Goal: Information Seeking & Learning: Learn about a topic

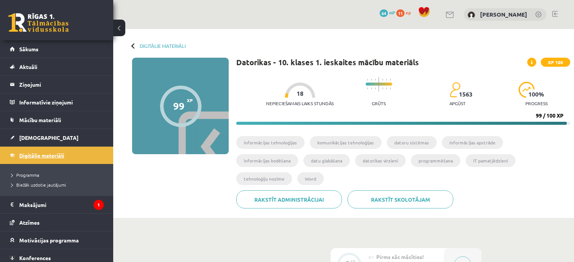
scroll to position [498, 0]
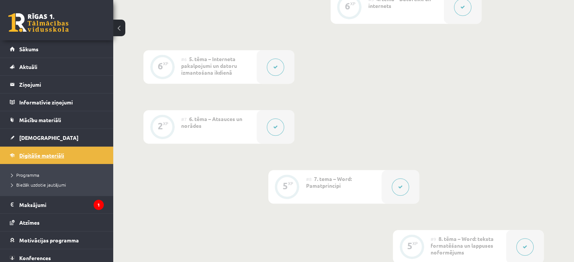
click at [59, 157] on span "Digitālie materiāli" at bounding box center [41, 155] width 45 height 7
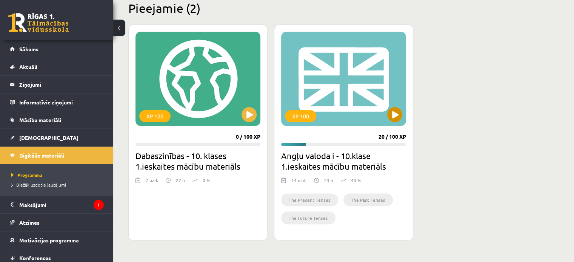
scroll to position [189, 0]
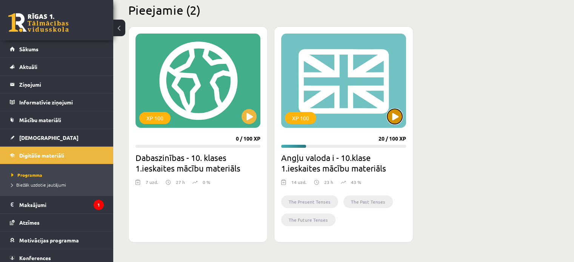
click at [399, 119] on button at bounding box center [394, 116] width 15 height 15
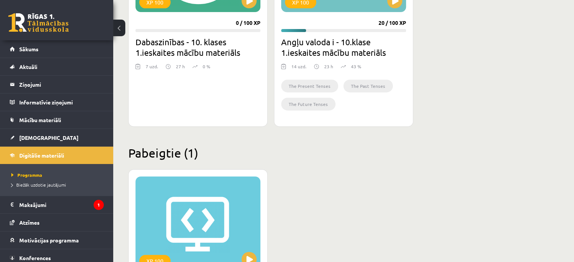
scroll to position [302, 0]
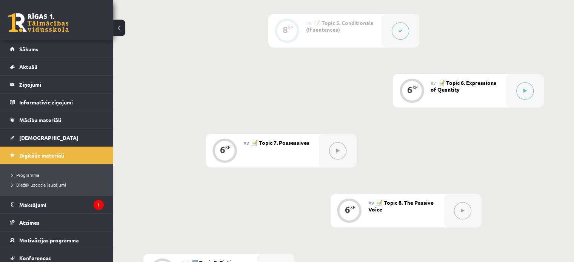
scroll to position [490, 0]
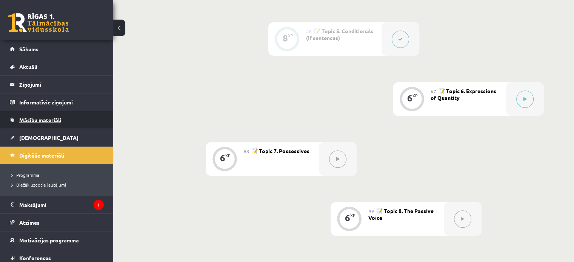
click at [60, 121] on span "Mācību materiāli" at bounding box center [40, 120] width 42 height 7
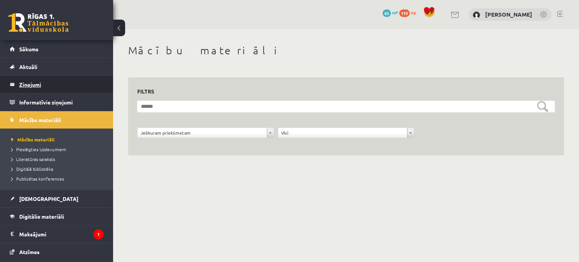
click at [39, 83] on legend "Ziņojumi 0" at bounding box center [61, 84] width 85 height 17
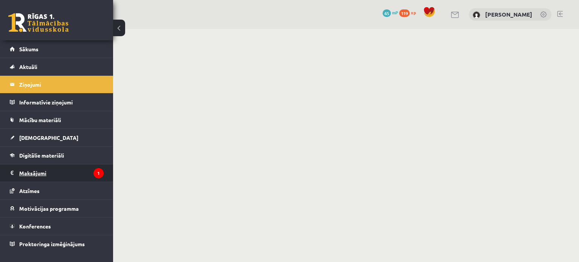
click at [57, 172] on legend "Maksājumi 1" at bounding box center [61, 172] width 85 height 17
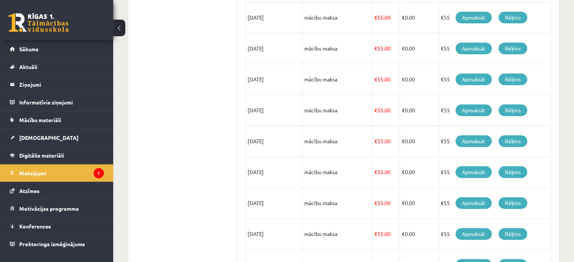
scroll to position [139, 0]
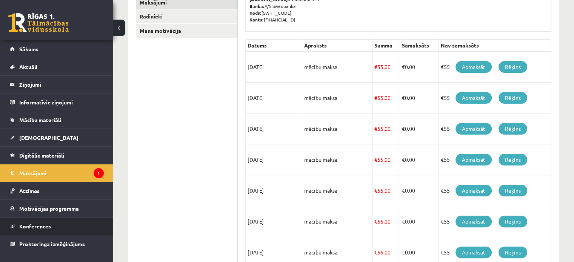
click at [84, 225] on link "Konferences" at bounding box center [57, 226] width 94 height 17
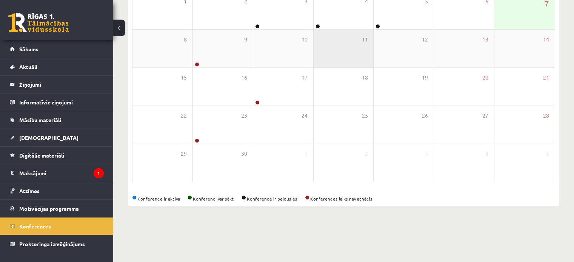
scroll to position [98, 0]
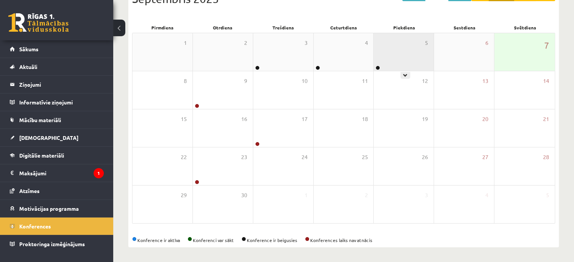
click at [384, 57] on div "5" at bounding box center [404, 52] width 60 height 38
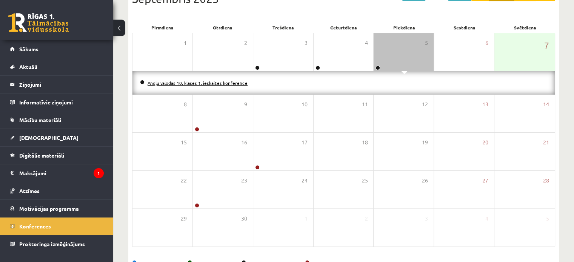
click at [231, 83] on link "Angļu valodas 10. klases 1. ieskaites konference" at bounding box center [198, 83] width 100 height 6
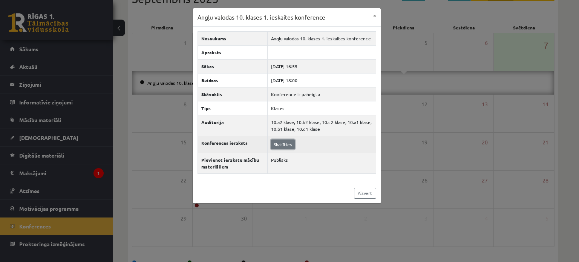
click at [285, 144] on link "Skatīties" at bounding box center [283, 145] width 24 height 10
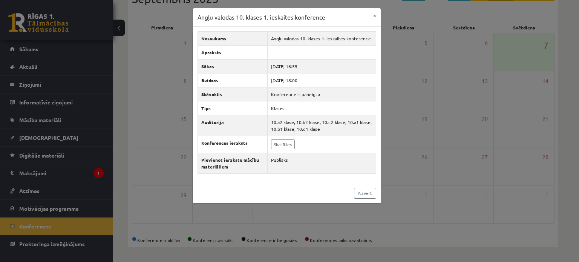
click at [151, 92] on div "Angļu valodas 10. klases 1. ieskaites konference × Nosaukums Angļu valodas 10. …" at bounding box center [289, 131] width 579 height 262
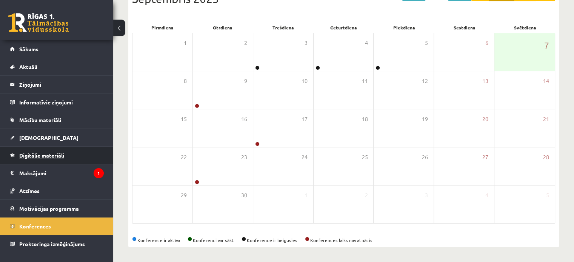
click at [48, 153] on span "Digitālie materiāli" at bounding box center [41, 155] width 45 height 7
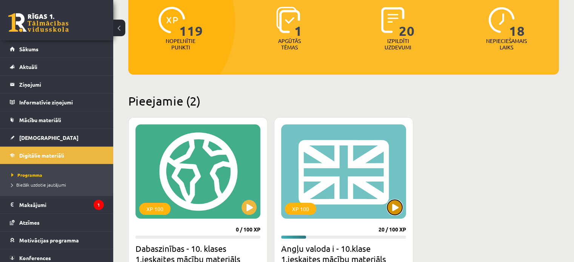
click at [398, 205] on button at bounding box center [394, 207] width 15 height 15
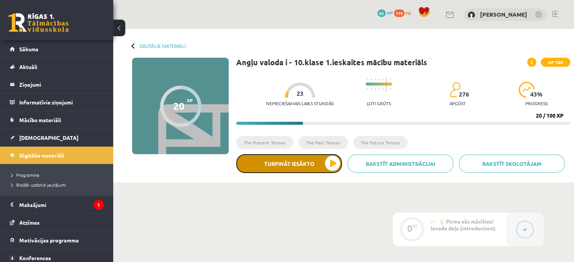
click at [329, 162] on button "Turpināt iesākto" at bounding box center [289, 163] width 106 height 19
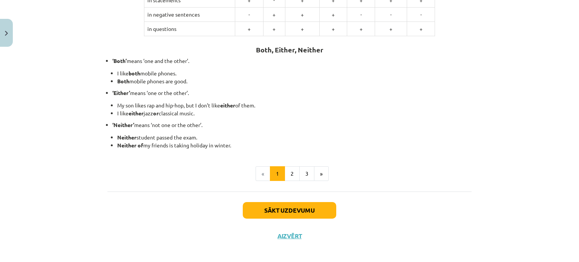
scroll to position [202, 0]
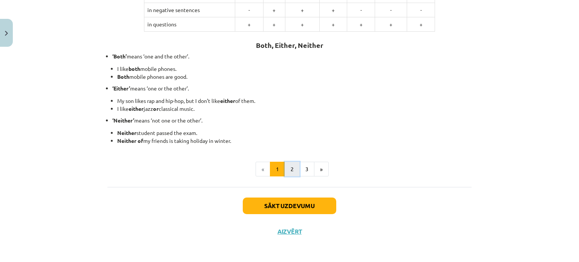
click at [290, 170] on button "2" at bounding box center [292, 169] width 15 height 15
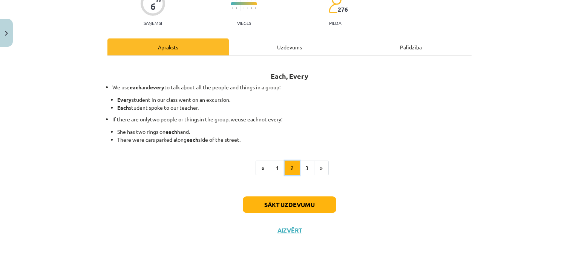
scroll to position [72, 0]
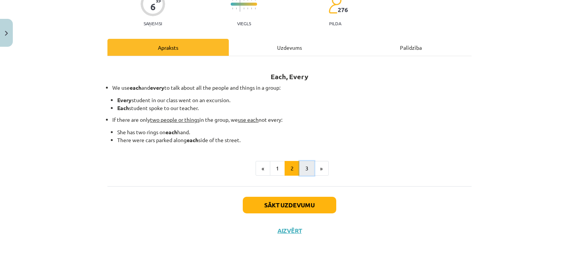
click at [303, 167] on button "3" at bounding box center [307, 168] width 15 height 15
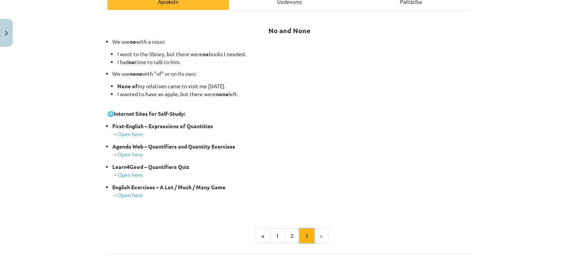
scroll to position [186, 0]
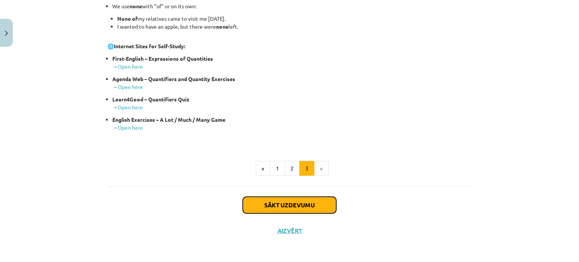
click at [294, 203] on button "Sākt uzdevumu" at bounding box center [290, 205] width 94 height 17
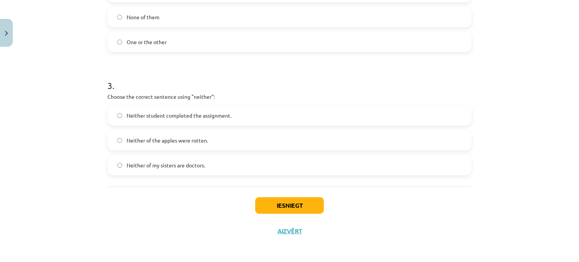
scroll to position [338, 0]
click at [299, 200] on button "Iesniegt" at bounding box center [289, 205] width 69 height 17
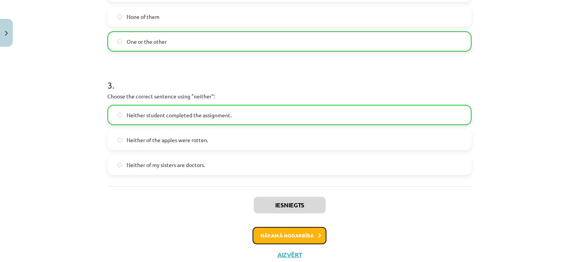
click at [304, 234] on button "Nākamā nodarbība" at bounding box center [290, 235] width 74 height 17
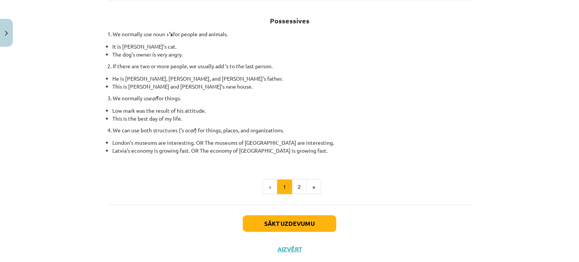
scroll to position [146, 0]
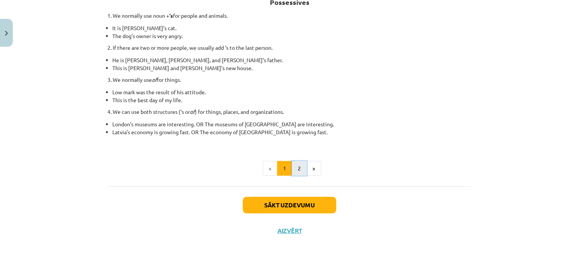
click at [296, 165] on button "2" at bounding box center [299, 168] width 15 height 15
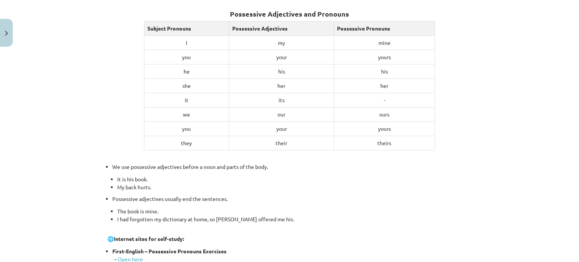
scroll to position [22, 0]
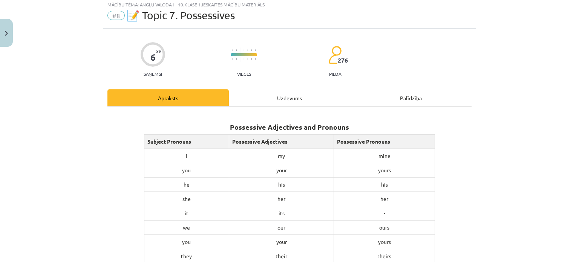
click at [291, 98] on div "Uzdevums" at bounding box center [289, 97] width 121 height 17
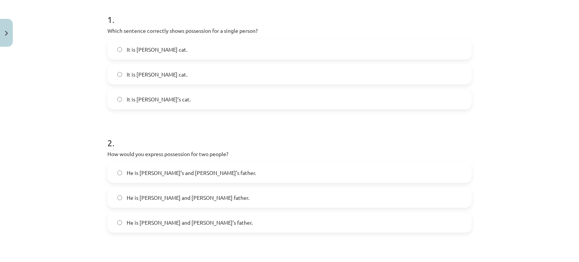
scroll to position [170, 0]
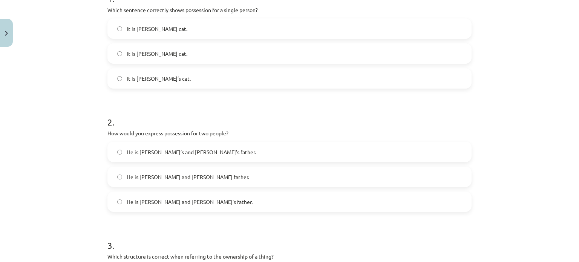
click at [117, 75] on label "It is Jane’s cat." at bounding box center [289, 78] width 363 height 19
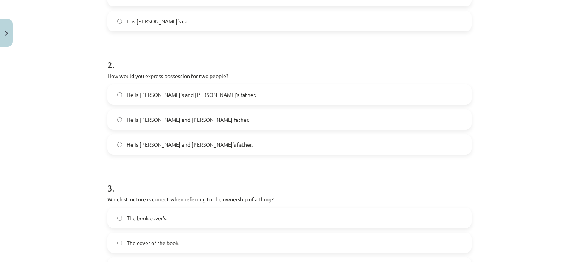
scroll to position [330, 0]
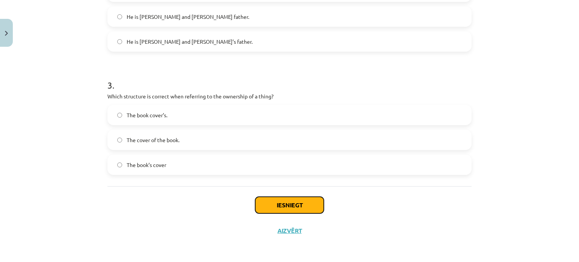
click at [284, 208] on button "Iesniegt" at bounding box center [289, 205] width 69 height 17
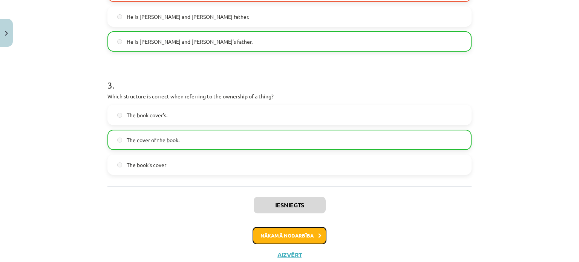
click at [303, 237] on button "Nākamā nodarbība" at bounding box center [290, 235] width 74 height 17
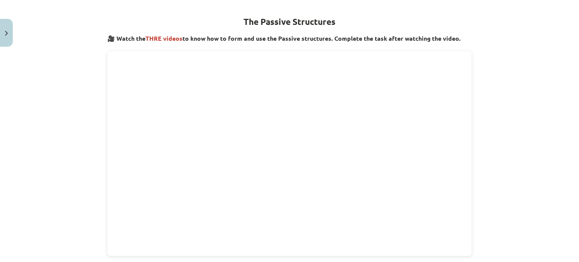
scroll to position [0, 0]
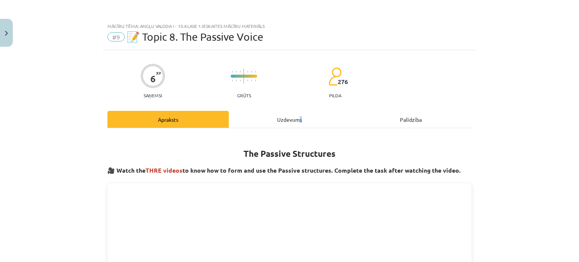
click at [298, 123] on div "Uzdevums" at bounding box center [289, 119] width 121 height 17
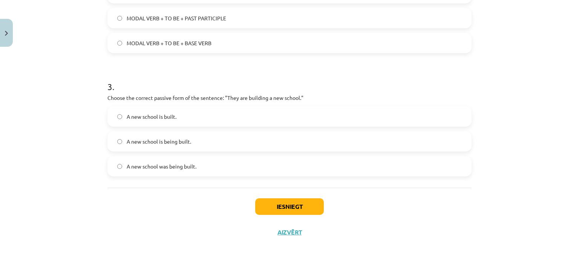
scroll to position [330, 0]
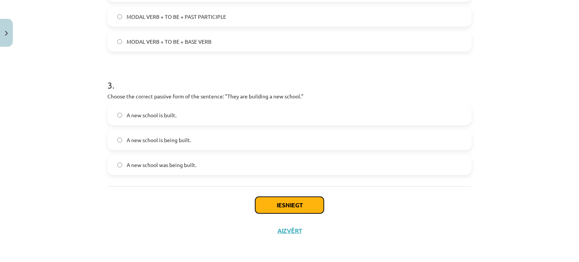
click at [262, 201] on button "Iesniegt" at bounding box center [289, 205] width 69 height 17
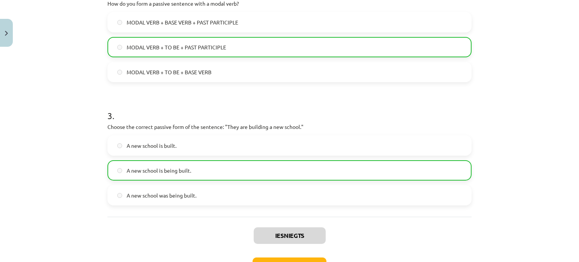
scroll to position [354, 0]
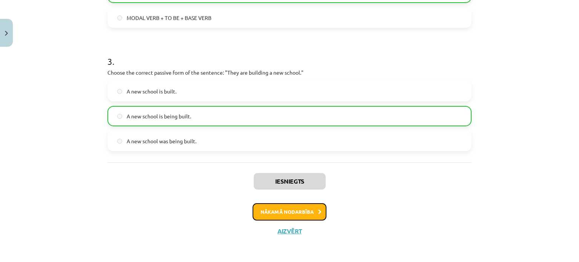
click at [305, 214] on button "Nākamā nodarbība" at bounding box center [290, 211] width 74 height 17
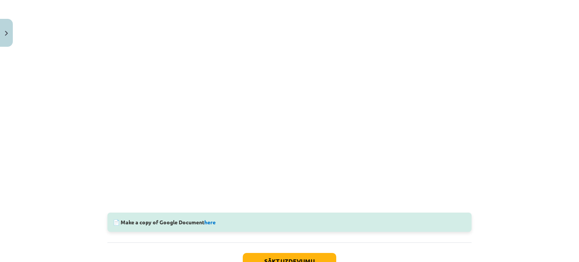
scroll to position [225, 0]
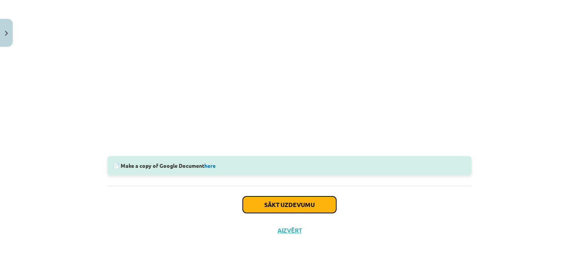
click at [311, 208] on button "Sākt uzdevumu" at bounding box center [290, 205] width 94 height 17
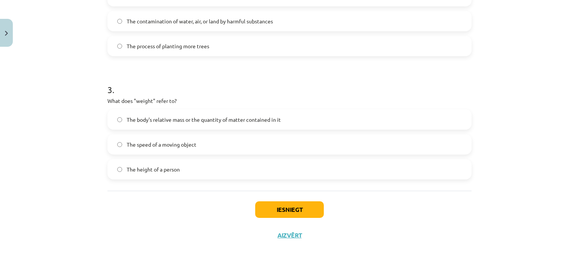
scroll to position [330, 0]
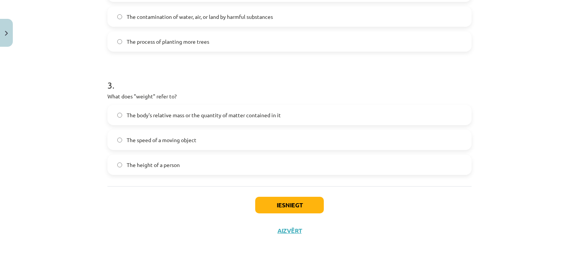
click at [114, 113] on label "The body's relative mass or the quantity of matter contained in it" at bounding box center [289, 115] width 363 height 19
click at [295, 206] on button "Iesniegt" at bounding box center [289, 205] width 69 height 17
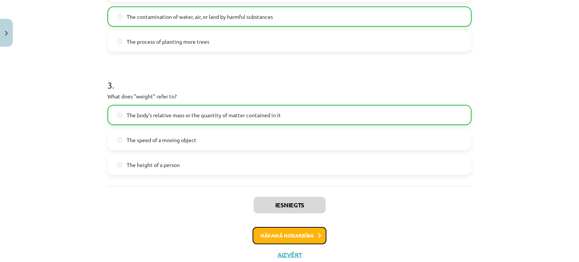
click at [294, 235] on button "Nākamā nodarbība" at bounding box center [290, 235] width 74 height 17
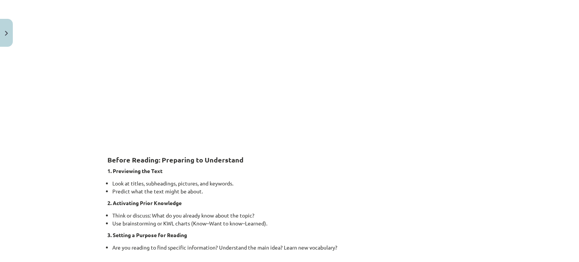
scroll to position [94, 0]
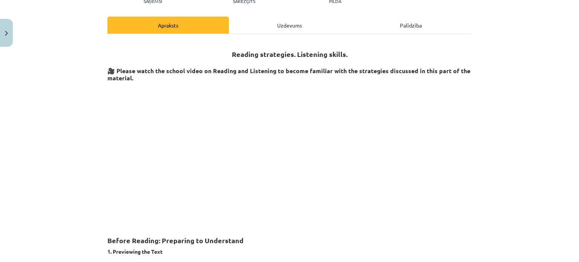
click at [281, 18] on div "Uzdevums" at bounding box center [289, 25] width 121 height 17
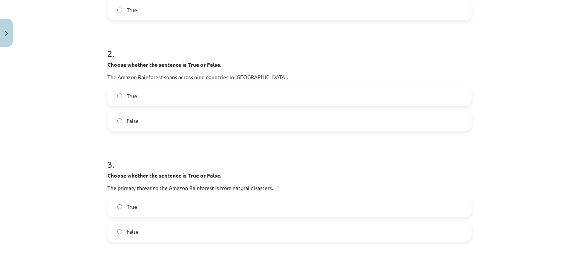
scroll to position [244, 0]
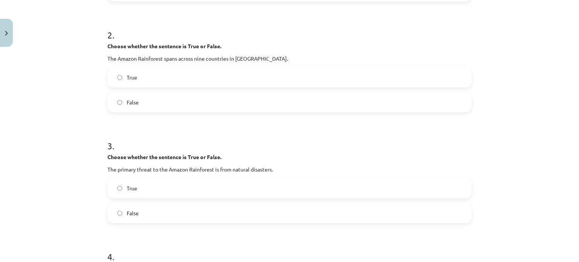
click at [114, 103] on label "False" at bounding box center [289, 102] width 363 height 19
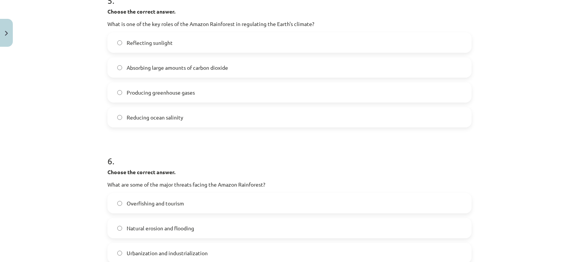
scroll to position [546, 0]
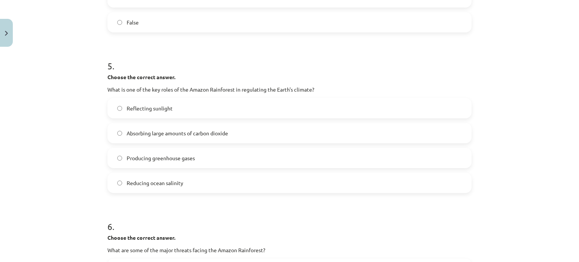
click at [114, 155] on label "Producing greenhouse gases" at bounding box center [289, 158] width 363 height 19
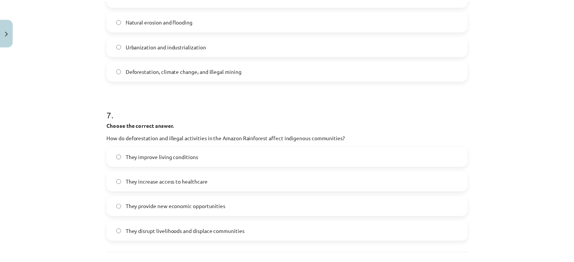
scroll to position [886, 0]
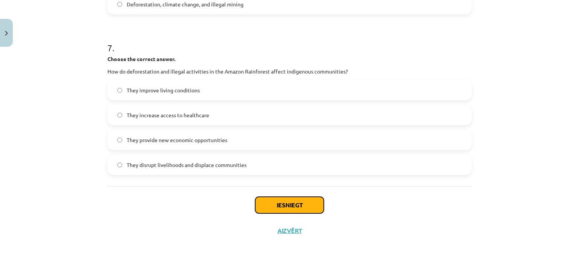
click at [291, 201] on button "Iesniegt" at bounding box center [289, 205] width 69 height 17
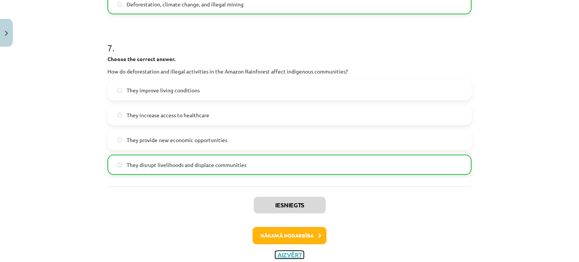
click at [290, 256] on button "Aizvērt" at bounding box center [289, 255] width 29 height 8
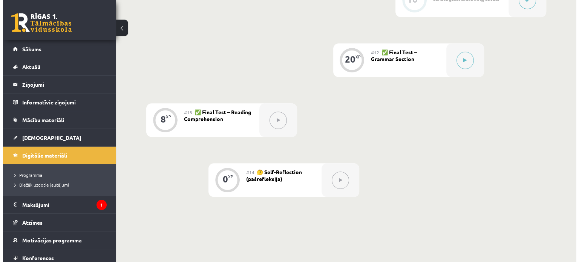
scroll to position [830, 0]
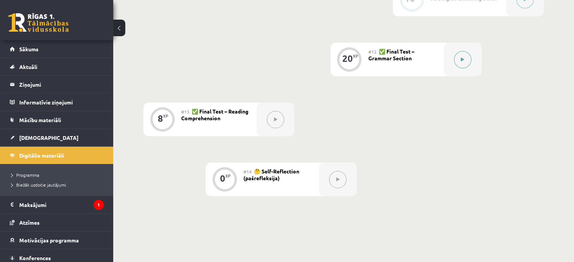
click at [464, 60] on button at bounding box center [462, 59] width 17 height 17
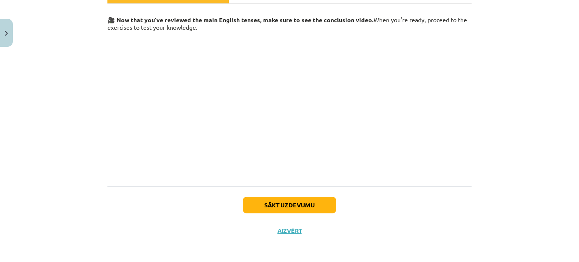
scroll to position [11, 0]
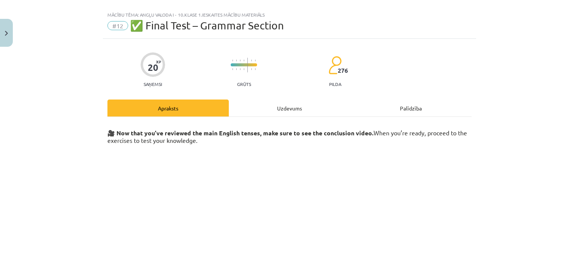
click at [296, 108] on div "Uzdevums" at bounding box center [289, 108] width 121 height 17
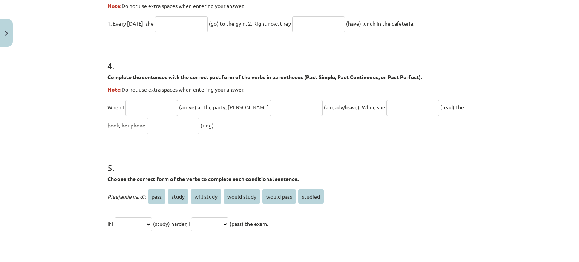
scroll to position [528, 0]
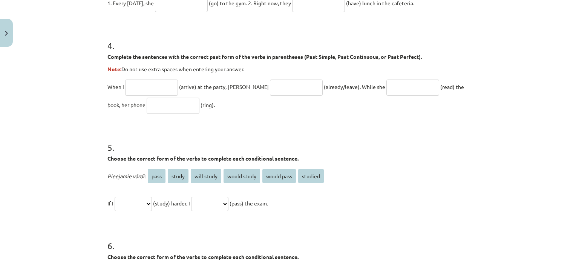
click at [151, 87] on input "text" at bounding box center [151, 88] width 53 height 16
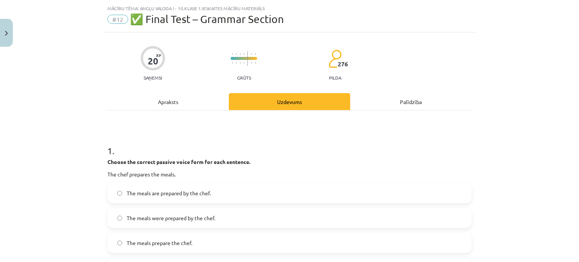
scroll to position [0, 0]
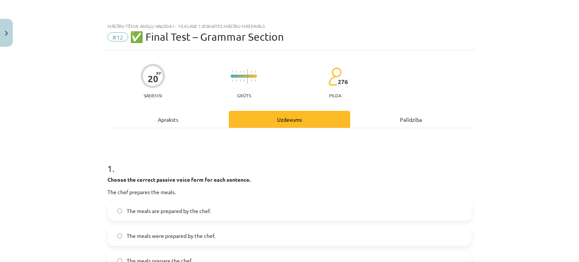
click at [171, 117] on div "Apraksts" at bounding box center [168, 119] width 121 height 17
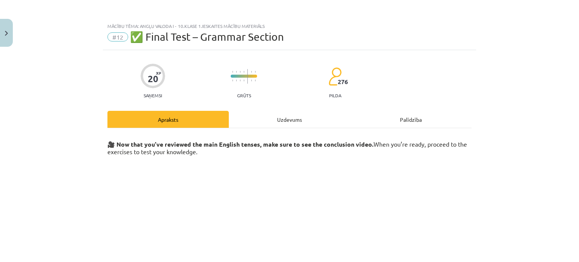
click at [289, 120] on div "Uzdevums" at bounding box center [289, 119] width 121 height 17
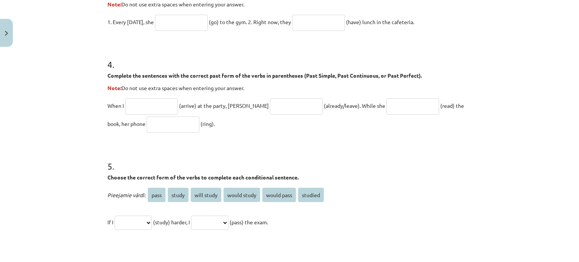
scroll to position [472, 0]
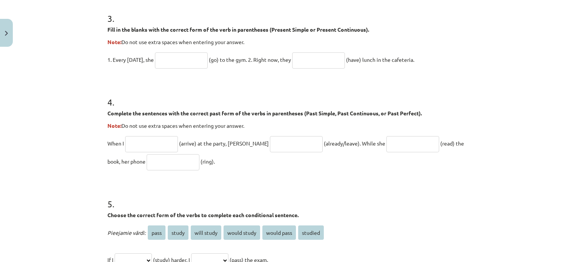
click at [180, 55] on input "text" at bounding box center [181, 60] width 53 height 16
type input "****"
click at [311, 61] on input "text" at bounding box center [318, 60] width 53 height 16
type input "**********"
click at [144, 143] on input "text" at bounding box center [151, 144] width 53 height 16
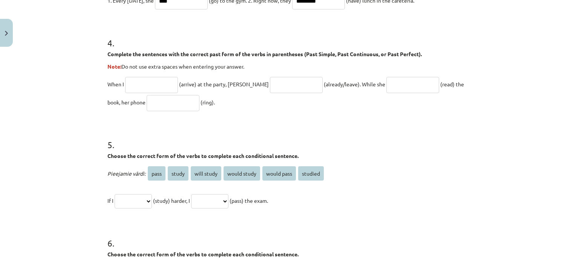
scroll to position [547, 0]
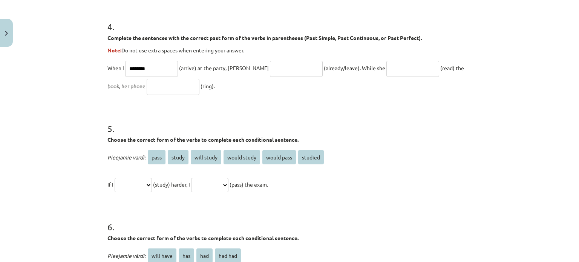
type input "*******"
click at [270, 65] on input "text" at bounding box center [296, 69] width 53 height 16
type input "**********"
click at [387, 70] on input "text" at bounding box center [413, 69] width 53 height 16
type input "**********"
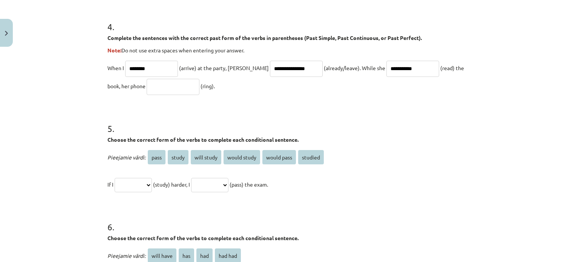
click at [147, 87] on input "text" at bounding box center [173, 87] width 53 height 16
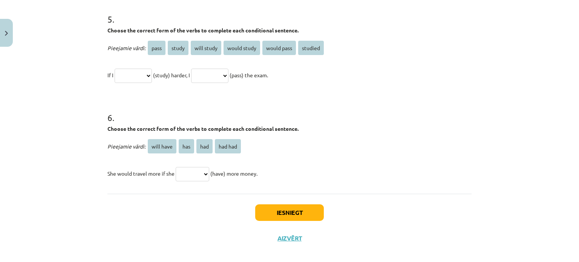
scroll to position [660, 0]
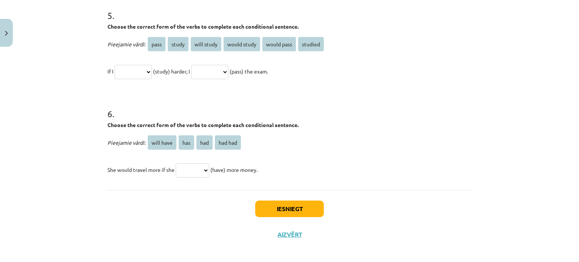
type input "****"
click at [137, 69] on select "**********" at bounding box center [133, 72] width 37 height 14
select select "*******"
click at [115, 65] on select "**********" at bounding box center [133, 72] width 37 height 14
click at [229, 71] on select "**********" at bounding box center [209, 72] width 37 height 14
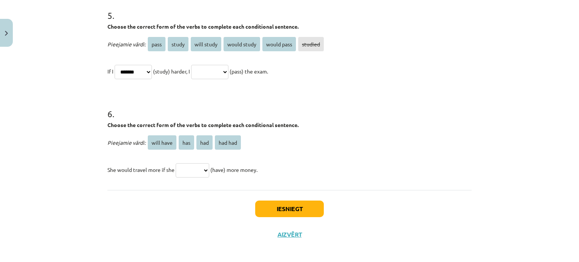
select select "**********"
click at [200, 65] on select "**********" at bounding box center [209, 72] width 37 height 14
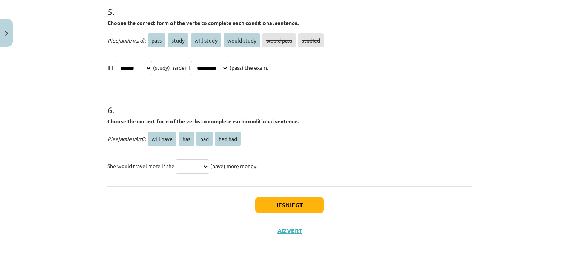
click at [208, 166] on select "********* *** *** *******" at bounding box center [193, 167] width 34 height 14
select select "***"
click at [176, 160] on select "********* *** *** *******" at bounding box center [193, 167] width 34 height 14
click at [302, 204] on button "Iesniegt" at bounding box center [289, 205] width 69 height 17
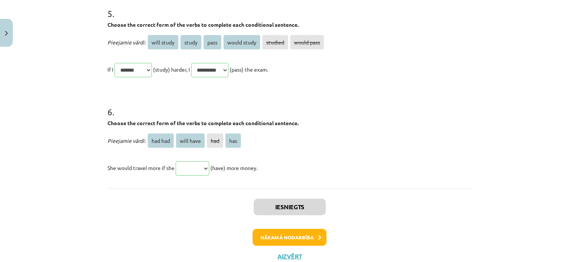
scroll to position [798, 0]
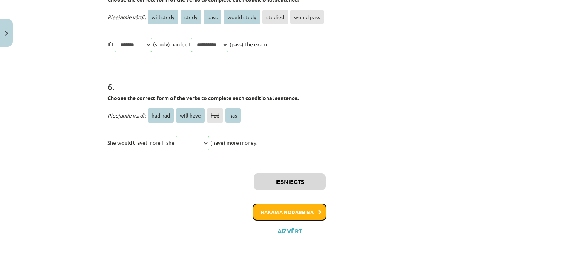
click at [281, 211] on button "Nākamā nodarbība" at bounding box center [290, 212] width 74 height 17
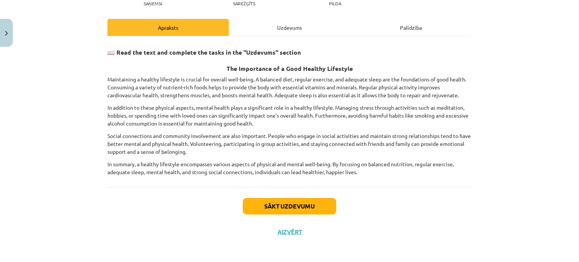
scroll to position [92, 0]
click at [293, 28] on div "Uzdevums" at bounding box center [289, 27] width 121 height 17
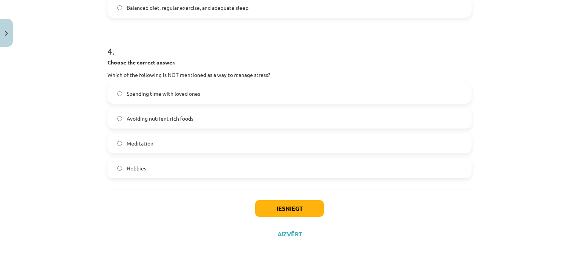
scroll to position [503, 0]
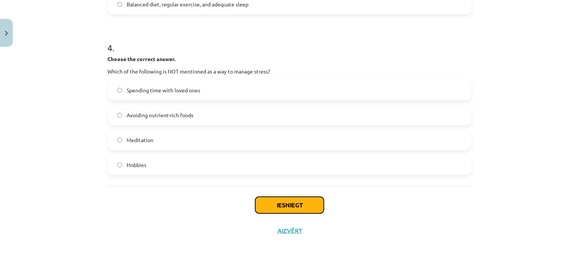
click at [308, 200] on button "Iesniegt" at bounding box center [289, 205] width 69 height 17
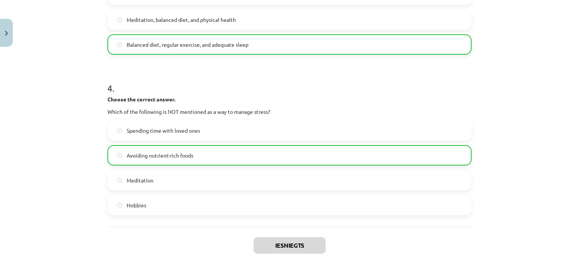
scroll to position [527, 0]
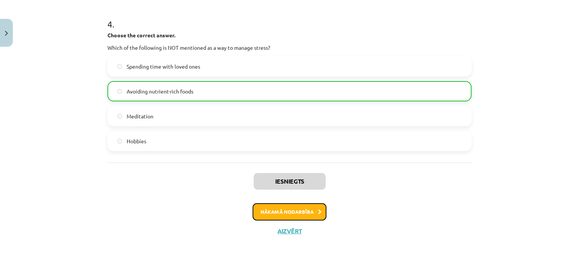
click at [309, 212] on button "Nākamā nodarbība" at bounding box center [290, 211] width 74 height 17
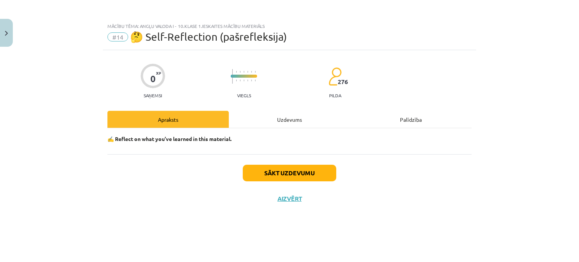
click at [292, 121] on div "Uzdevums" at bounding box center [289, 119] width 121 height 17
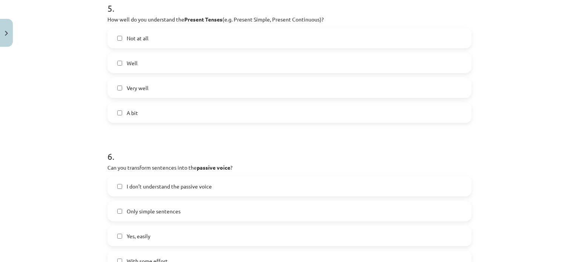
scroll to position [712, 0]
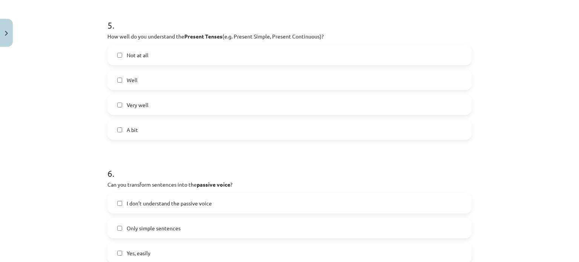
click at [113, 128] on label "A bit" at bounding box center [289, 129] width 363 height 19
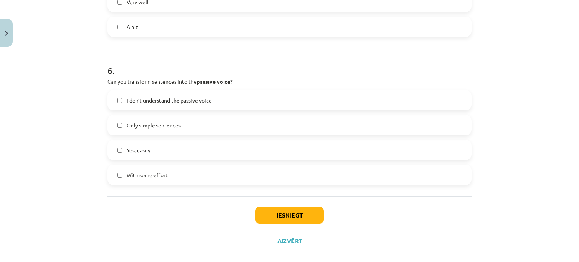
scroll to position [825, 0]
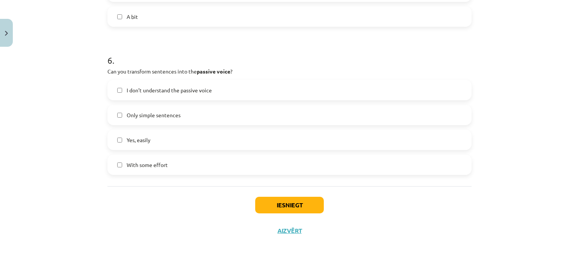
click at [110, 108] on label "Only simple sentences" at bounding box center [289, 115] width 363 height 19
click at [119, 161] on label "With some effort" at bounding box center [289, 164] width 363 height 19
click at [306, 209] on button "Iesniegt" at bounding box center [289, 205] width 69 height 17
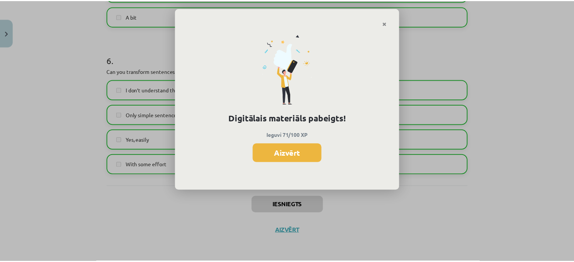
scroll to position [829, 0]
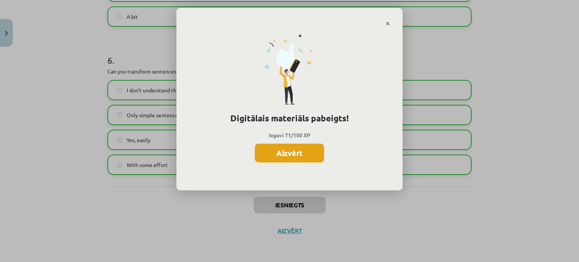
click at [309, 156] on button "Aizvērt" at bounding box center [289, 153] width 69 height 19
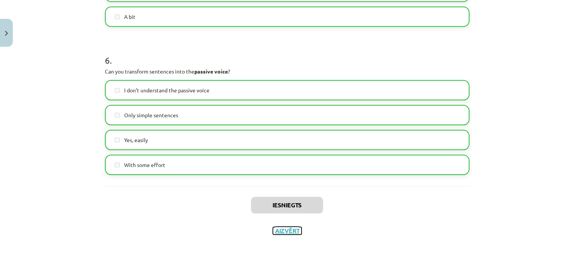
click at [289, 231] on button "Aizvērt" at bounding box center [287, 231] width 29 height 8
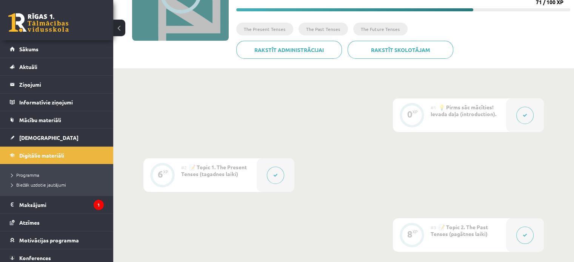
scroll to position [0, 0]
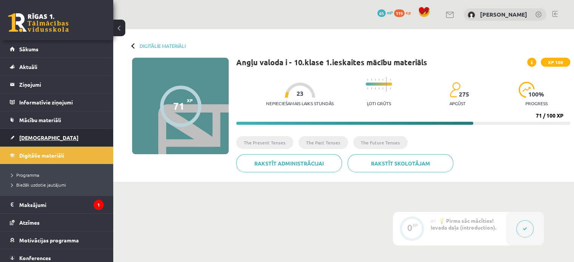
click at [34, 140] on span "[DEMOGRAPHIC_DATA]" at bounding box center [48, 137] width 59 height 7
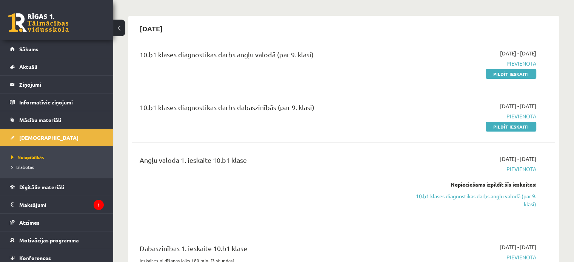
scroll to position [75, 0]
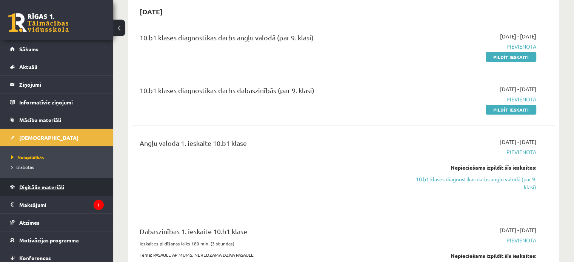
click at [46, 185] on span "Digitālie materiāli" at bounding box center [41, 187] width 45 height 7
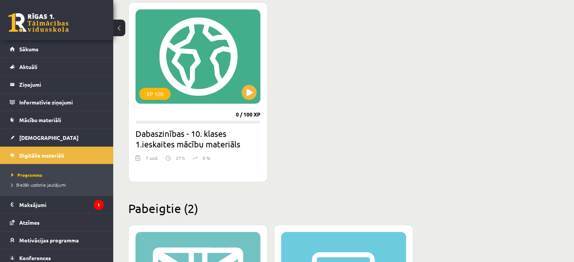
scroll to position [226, 0]
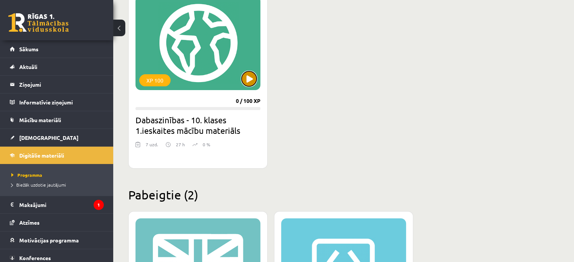
click at [249, 75] on button at bounding box center [248, 78] width 15 height 15
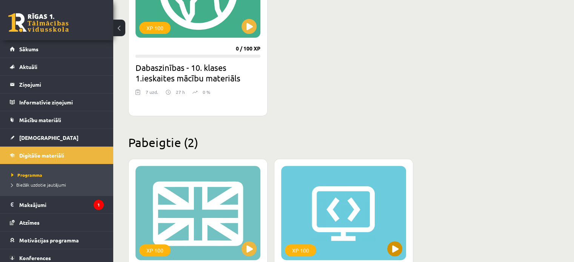
scroll to position [377, 0]
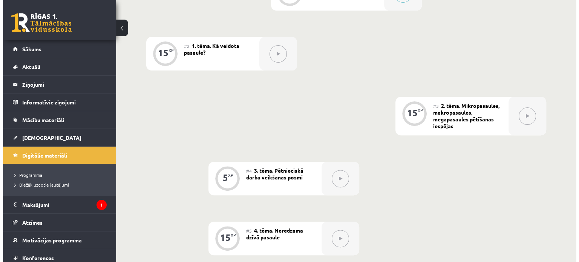
scroll to position [38, 0]
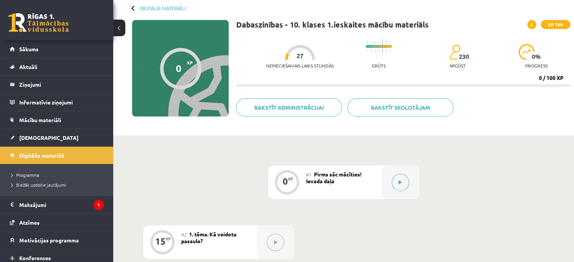
click at [402, 182] on button at bounding box center [400, 182] width 17 height 17
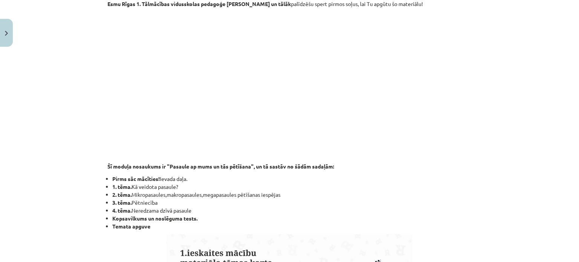
scroll to position [0, 0]
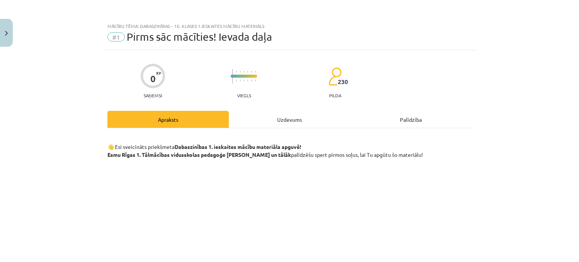
click at [292, 117] on div "Uzdevums" at bounding box center [289, 119] width 121 height 17
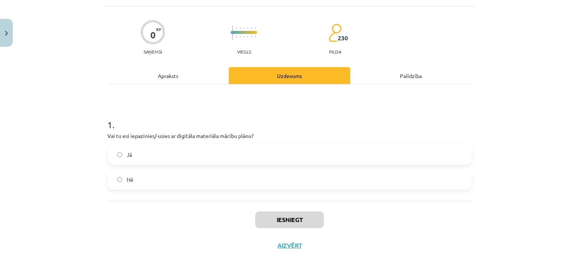
scroll to position [58, 0]
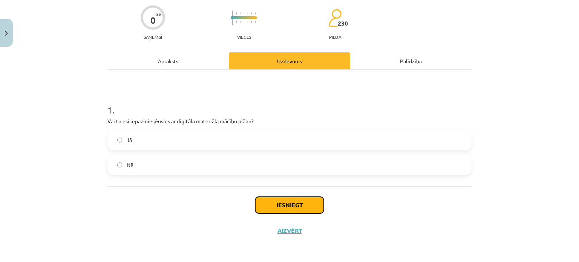
click at [284, 208] on button "Iesniegt" at bounding box center [289, 205] width 69 height 17
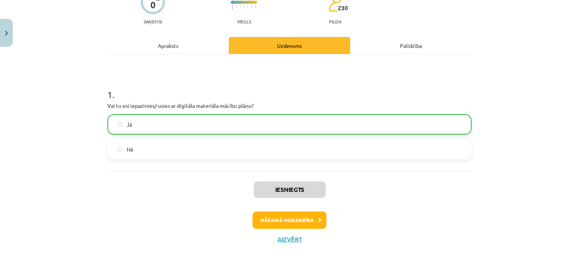
scroll to position [82, 0]
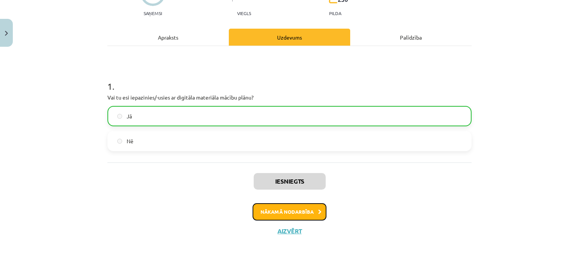
click at [297, 212] on button "Nākamā nodarbība" at bounding box center [290, 211] width 74 height 17
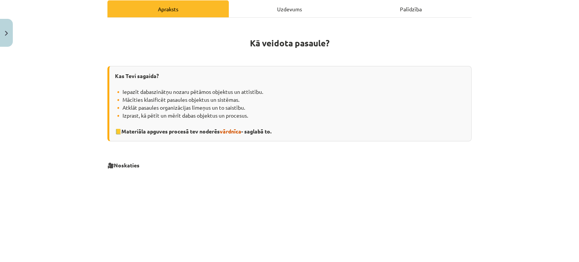
scroll to position [132, 0]
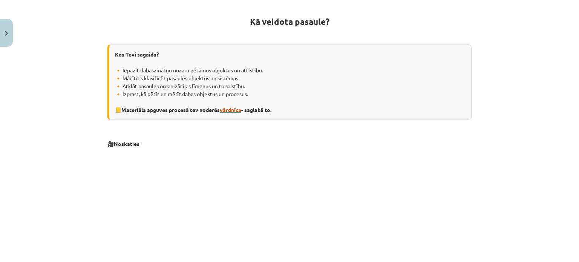
click at [234, 111] on span "vārdnīca" at bounding box center [231, 109] width 22 height 7
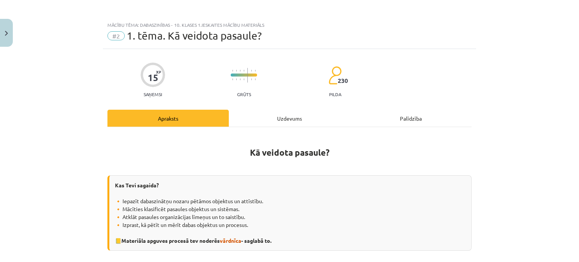
scroll to position [0, 0]
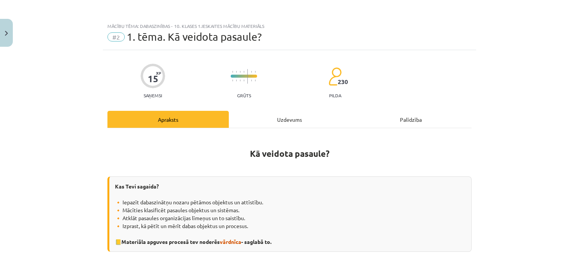
click at [291, 120] on div "Uzdevums" at bounding box center [289, 119] width 121 height 17
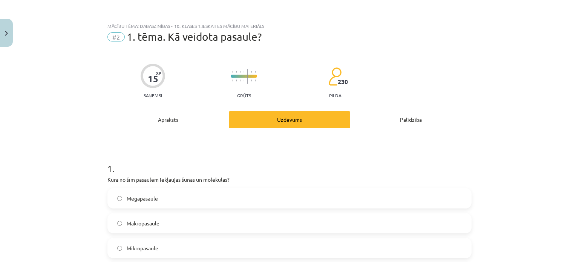
scroll to position [38, 0]
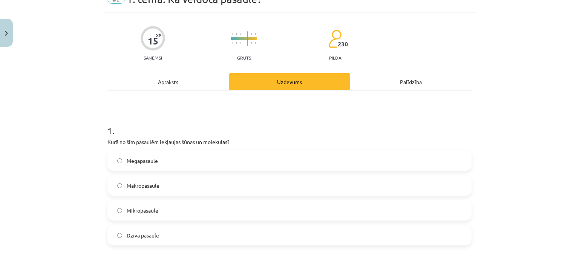
click at [167, 81] on div "Apraksts" at bounding box center [168, 81] width 121 height 17
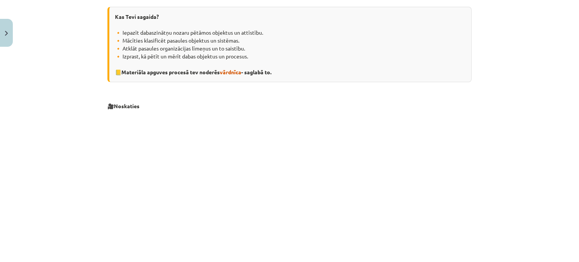
scroll to position [0, 0]
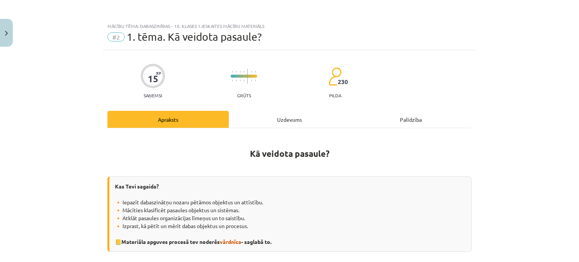
click at [295, 121] on div "Uzdevums" at bounding box center [289, 119] width 121 height 17
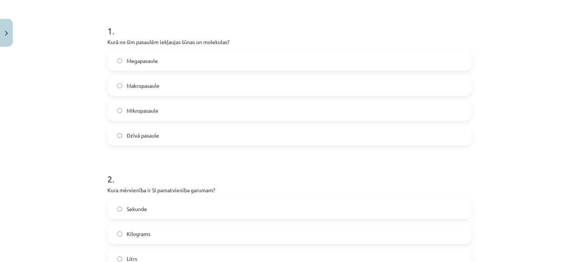
scroll to position [151, 0]
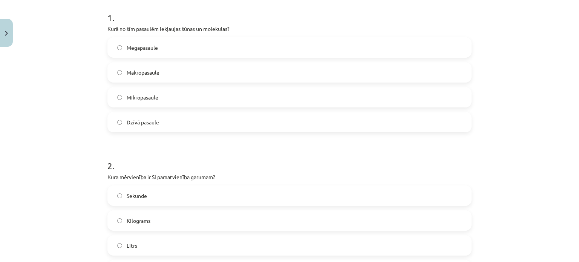
click at [113, 95] on label "Mikropasaule" at bounding box center [289, 97] width 363 height 19
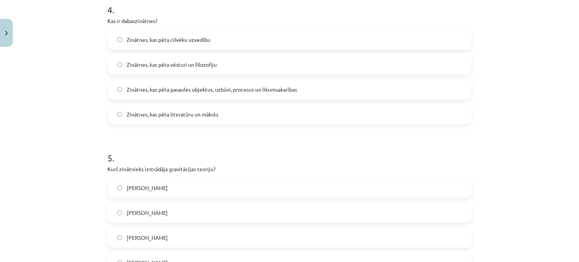
scroll to position [701, 0]
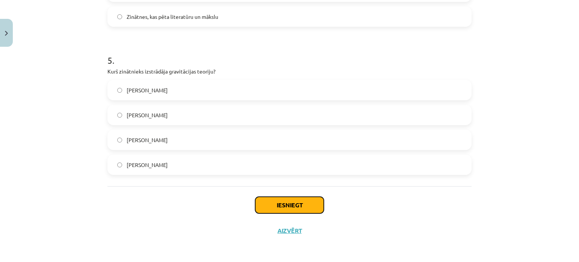
click at [275, 209] on button "Iesniegt" at bounding box center [289, 205] width 69 height 17
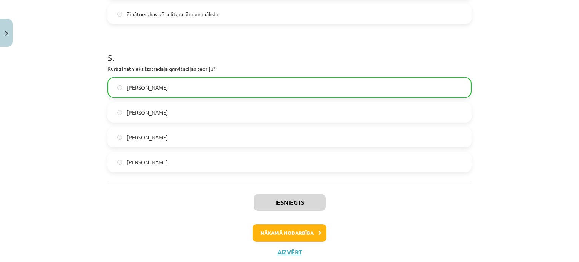
scroll to position [725, 0]
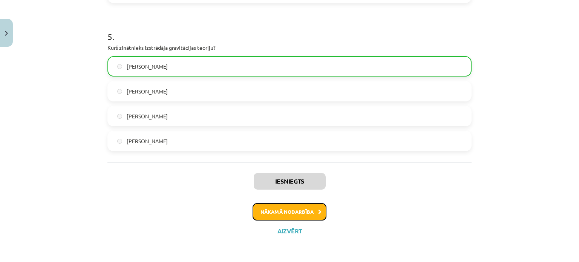
click at [296, 213] on button "Nākamā nodarbība" at bounding box center [290, 211] width 74 height 17
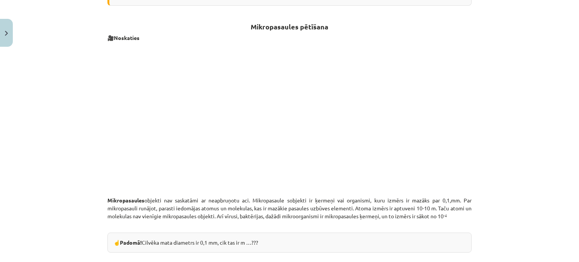
scroll to position [94, 0]
